Goal: Task Accomplishment & Management: Manage account settings

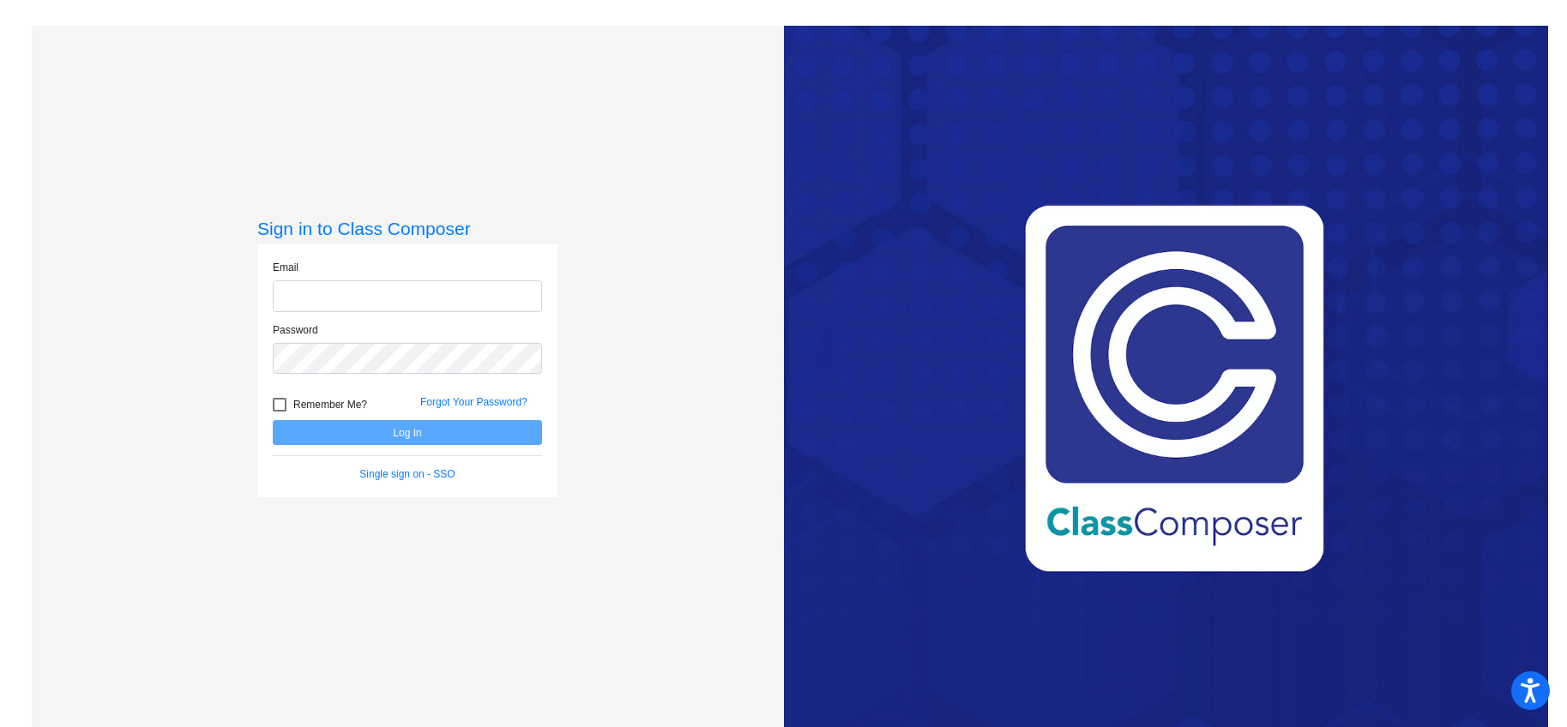
click at [464, 303] on input "email" at bounding box center [407, 296] width 269 height 32
type input "[EMAIL_ADDRESS][DOMAIN_NAME]"
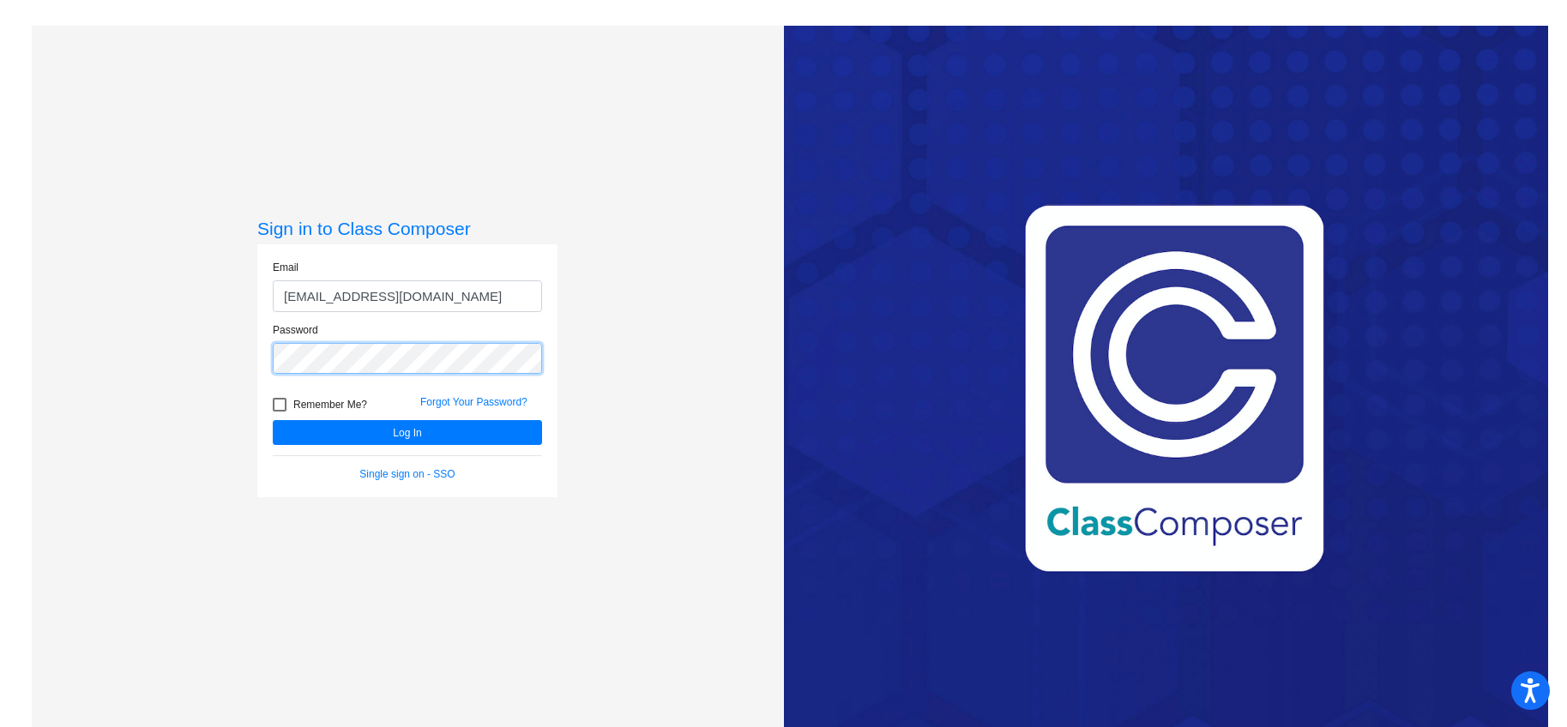
click at [273, 420] on button "Log In" at bounding box center [407, 432] width 269 height 25
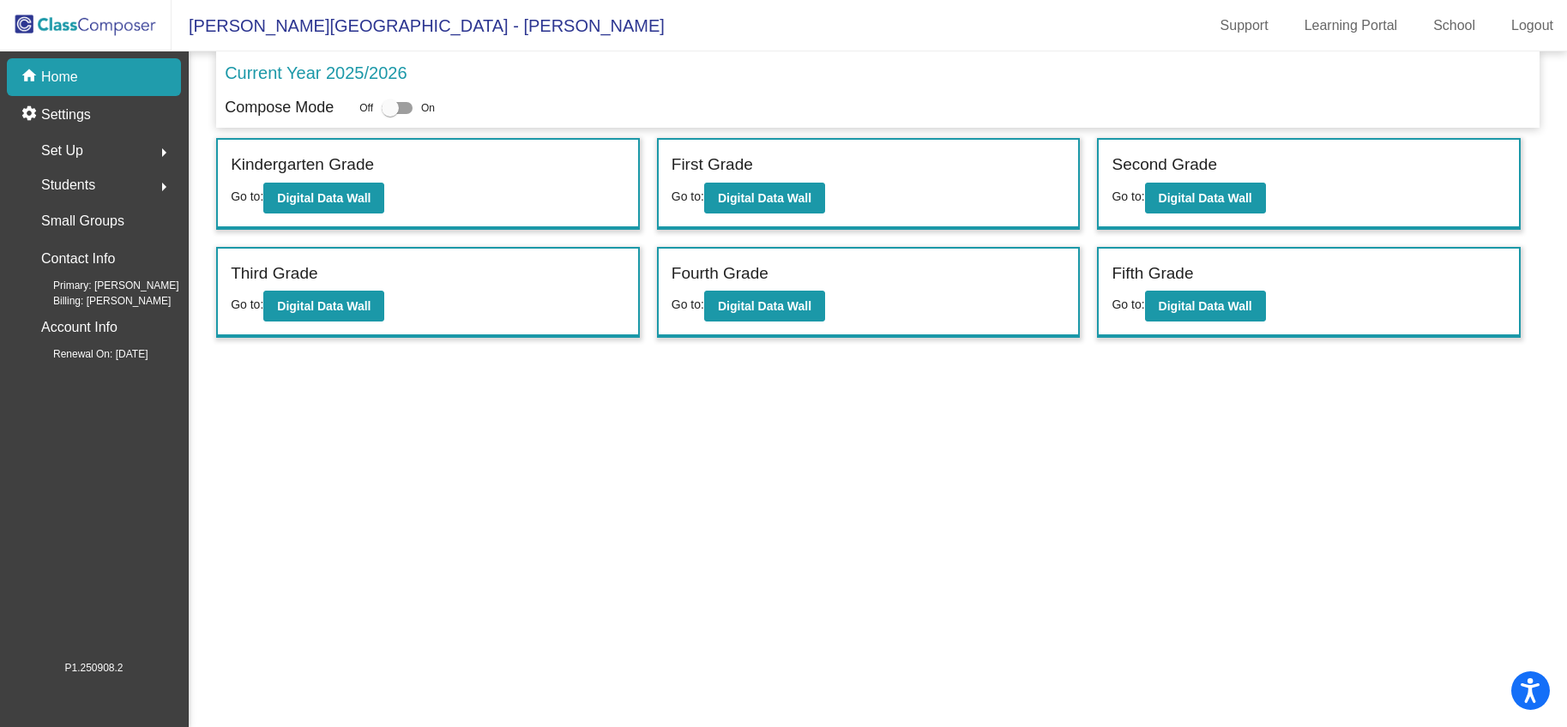
click at [813, 215] on div "First Grade Go to: Digital Data Wall" at bounding box center [869, 184] width 420 height 88
click at [810, 207] on button "Digital Data Wall" at bounding box center [764, 198] width 121 height 31
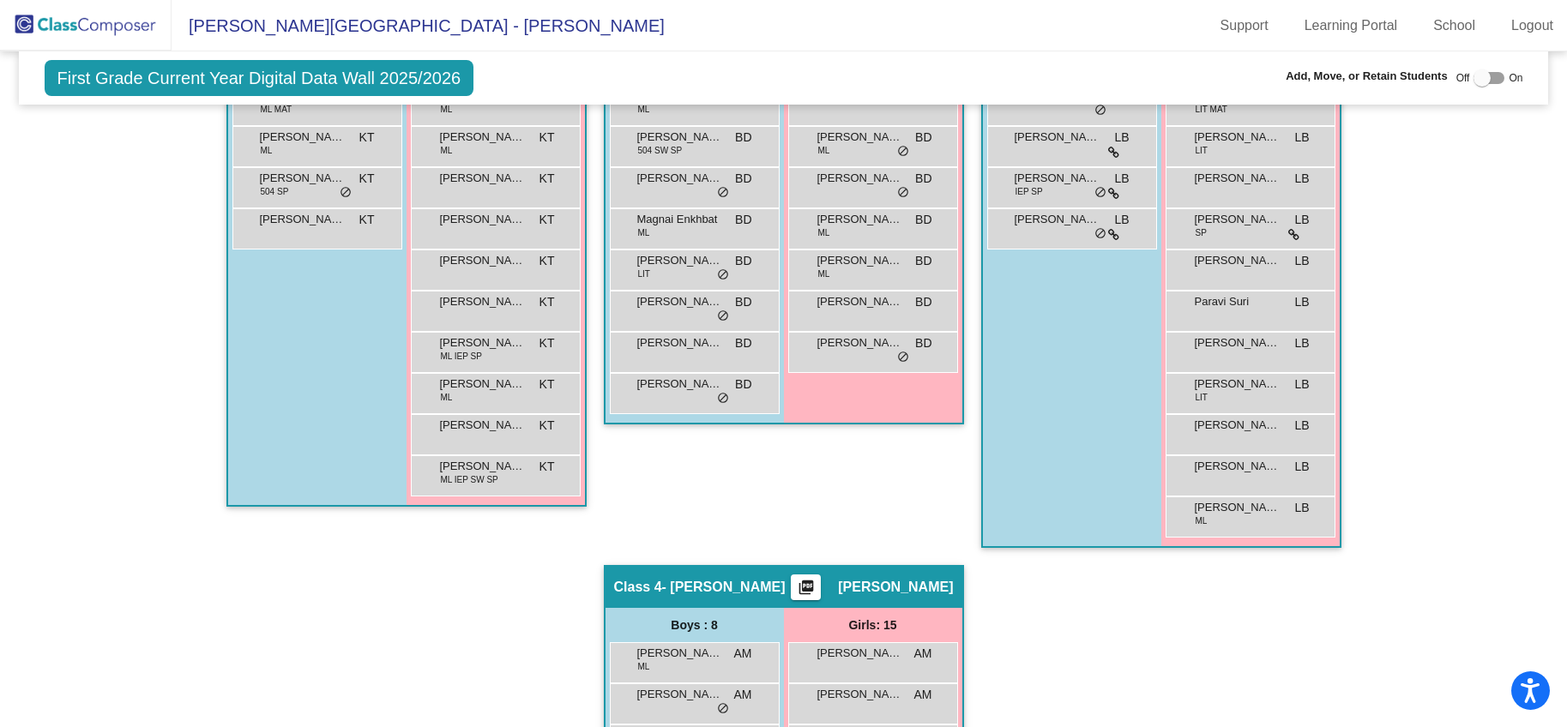
scroll to position [542, 0]
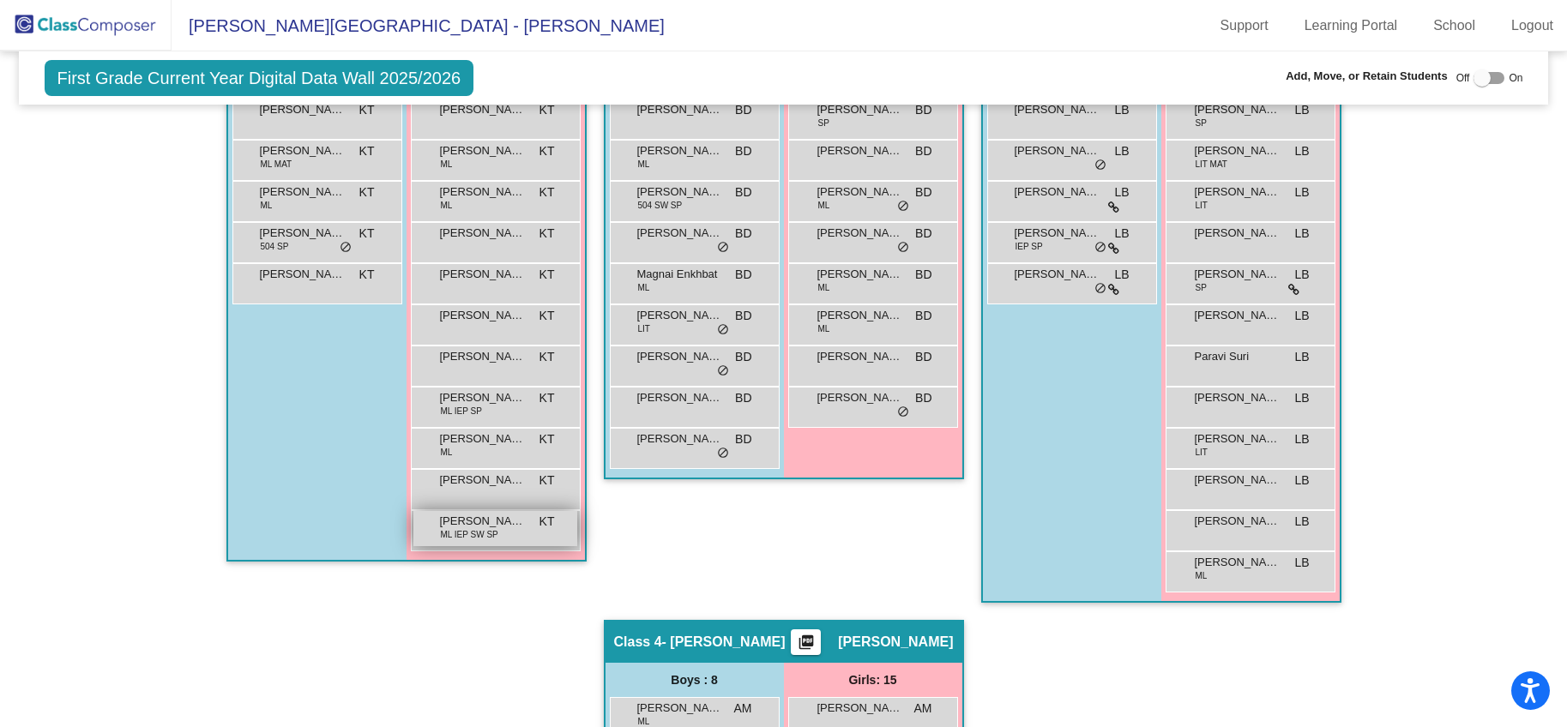
click at [505, 527] on span "[PERSON_NAME]" at bounding box center [483, 521] width 86 height 17
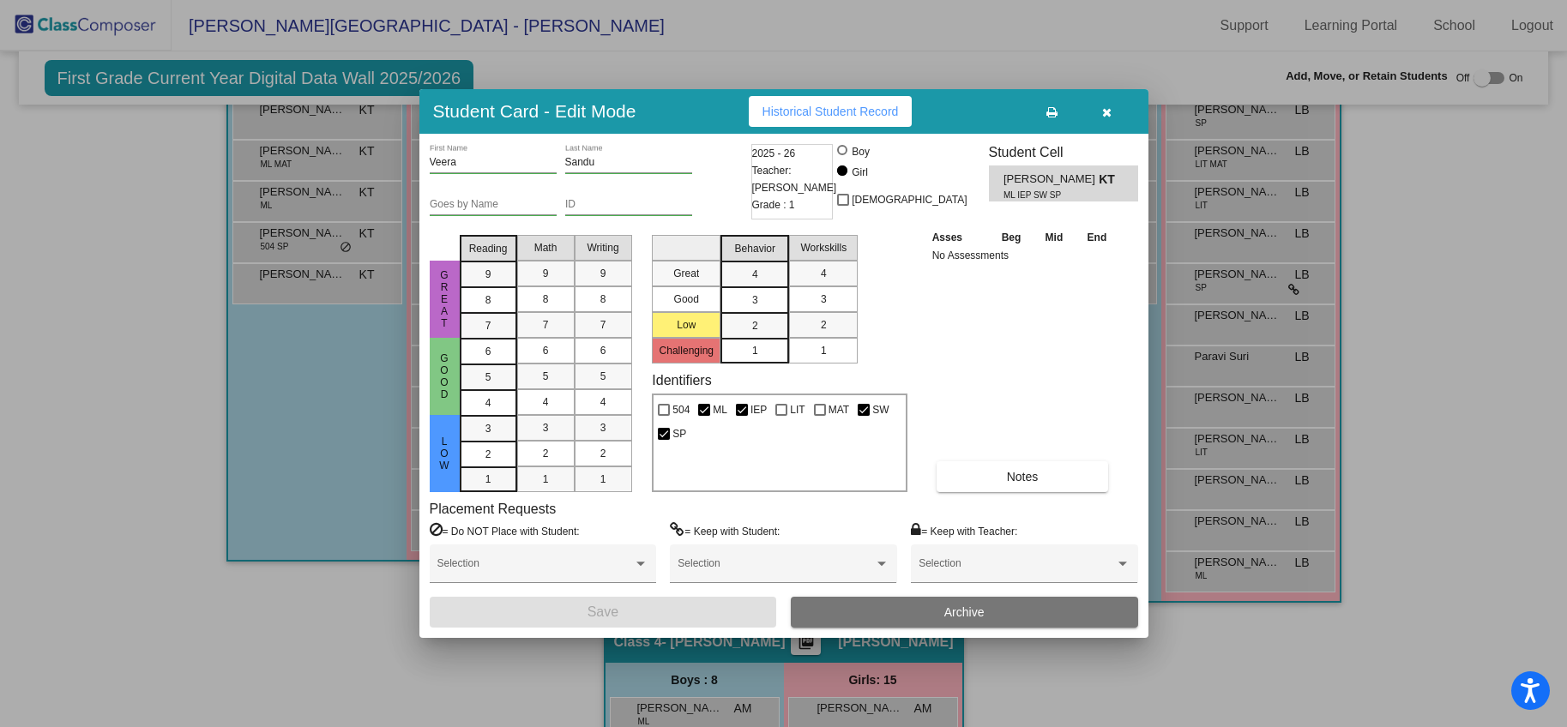
click at [917, 614] on button "Archive" at bounding box center [964, 612] width 347 height 31
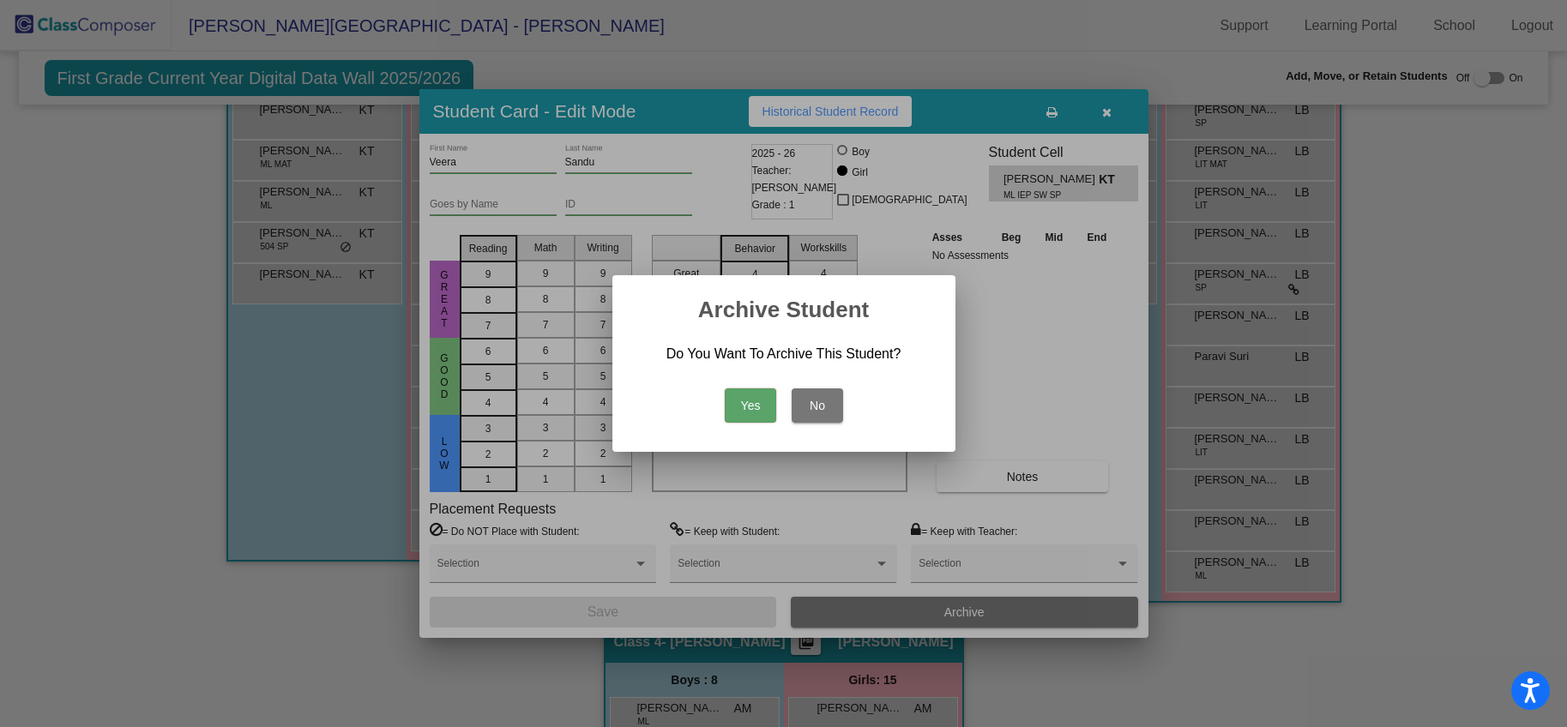
click at [750, 405] on button "Yes" at bounding box center [750, 405] width 51 height 34
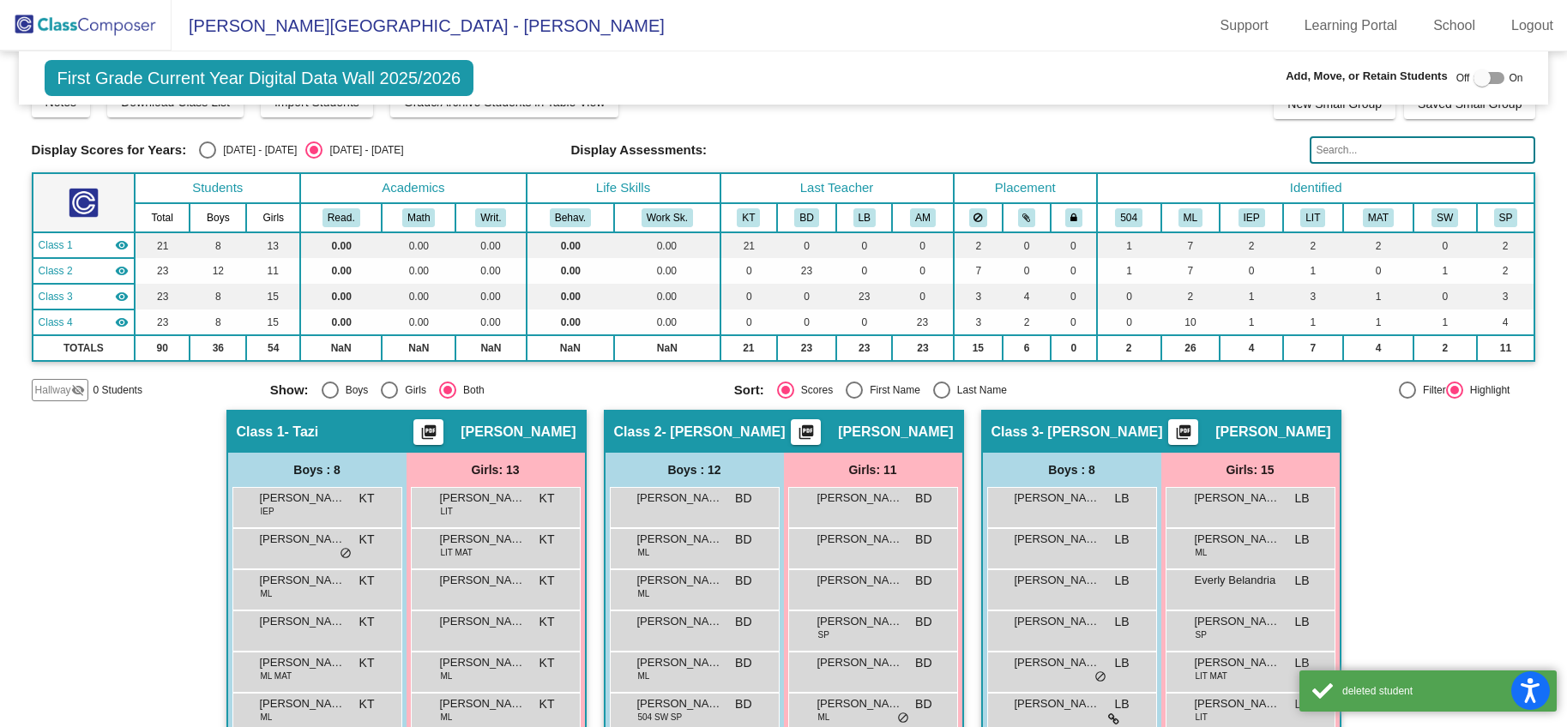
scroll to position [0, 0]
